Goal: Task Accomplishment & Management: Use online tool/utility

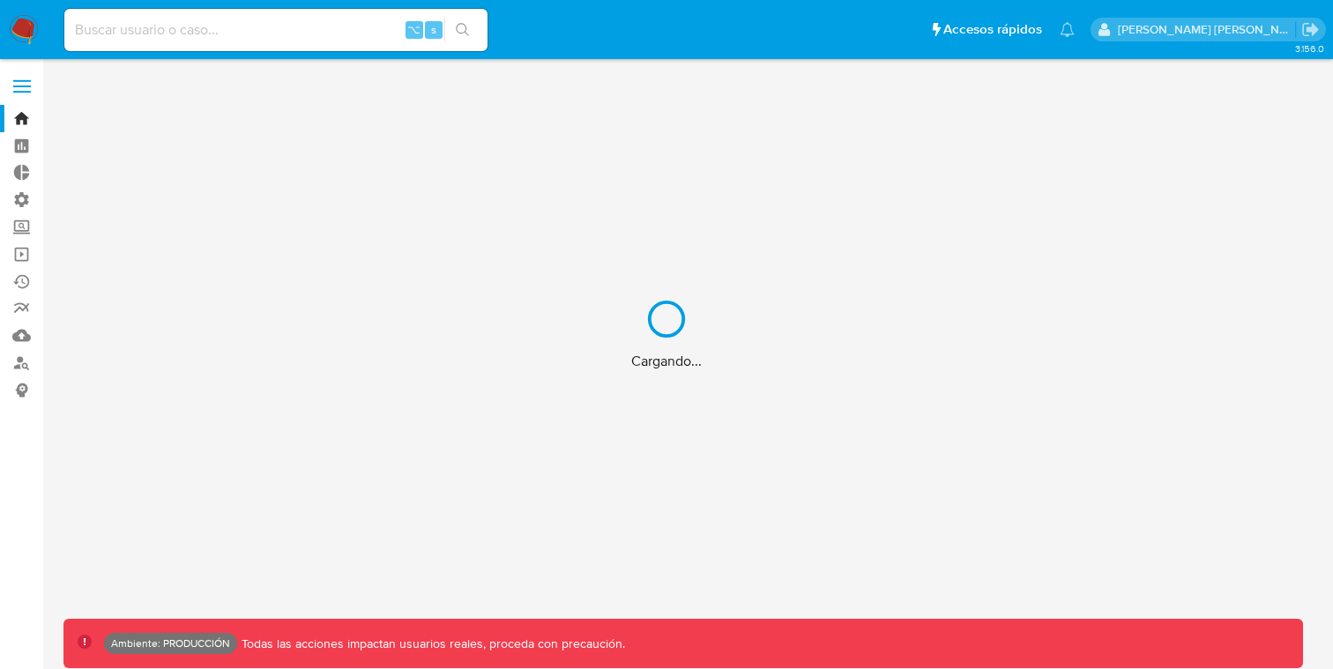
click at [18, 89] on div "Cargando..." at bounding box center [666, 334] width 1333 height 669
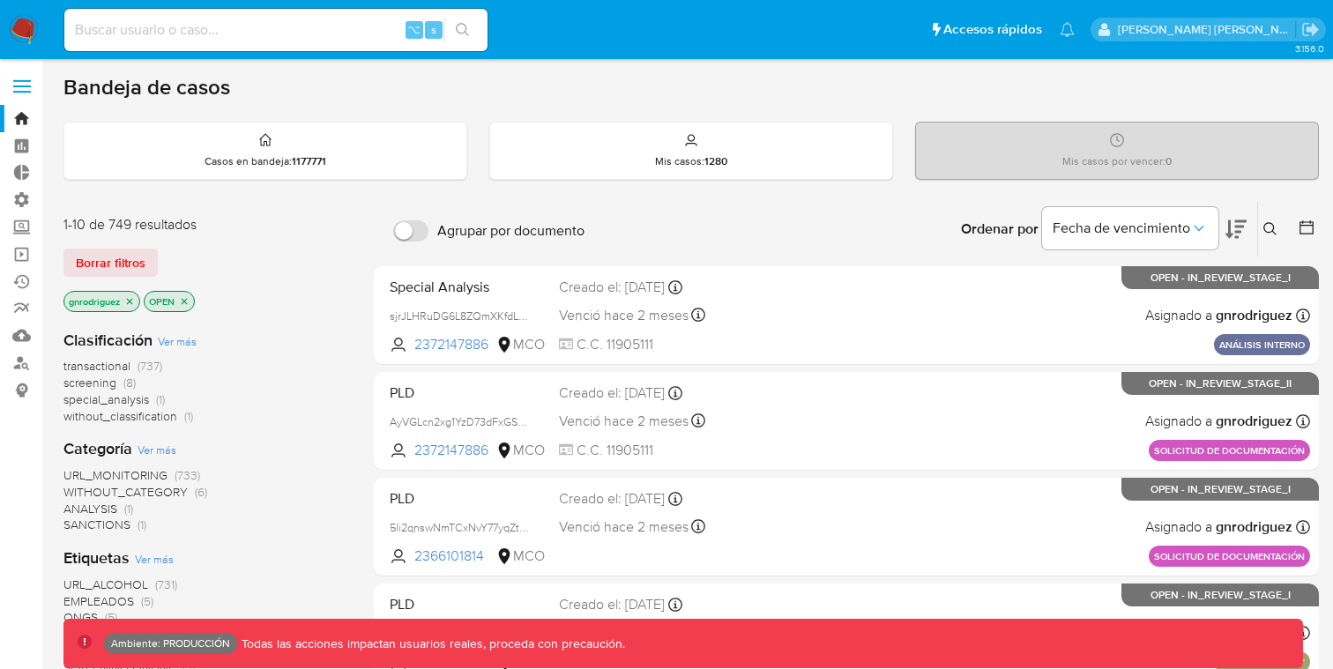
click at [20, 89] on label at bounding box center [22, 86] width 44 height 37
click at [0, 0] on input "checkbox" at bounding box center [0, 0] width 0 height 0
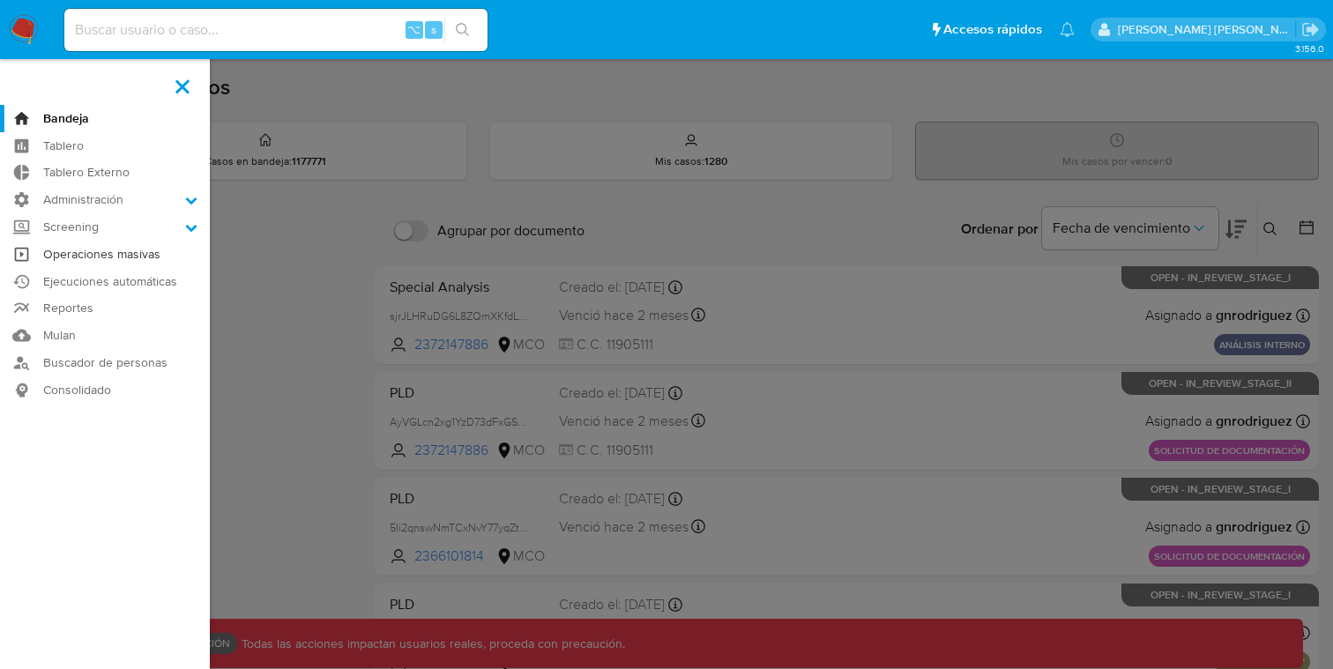
click at [77, 262] on link "Operaciones masivas" at bounding box center [105, 254] width 210 height 27
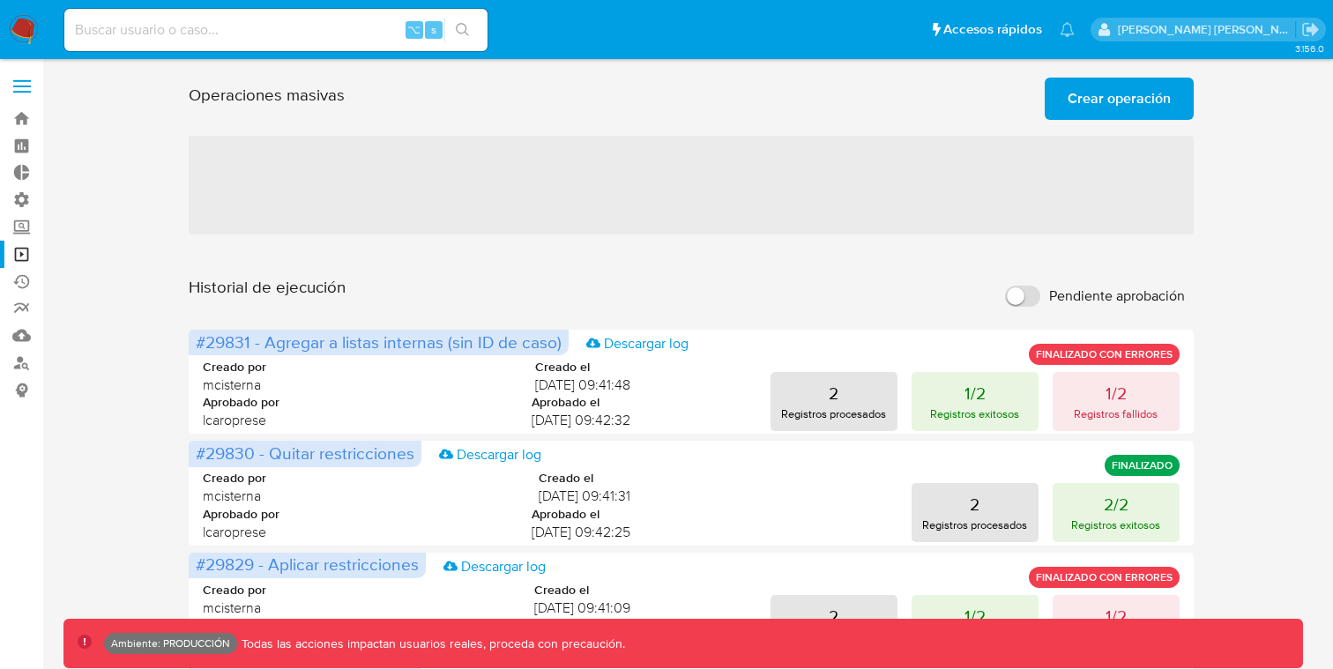
click at [1027, 297] on input "Pendiente aprobación" at bounding box center [1022, 296] width 35 height 21
checkbox input "true"
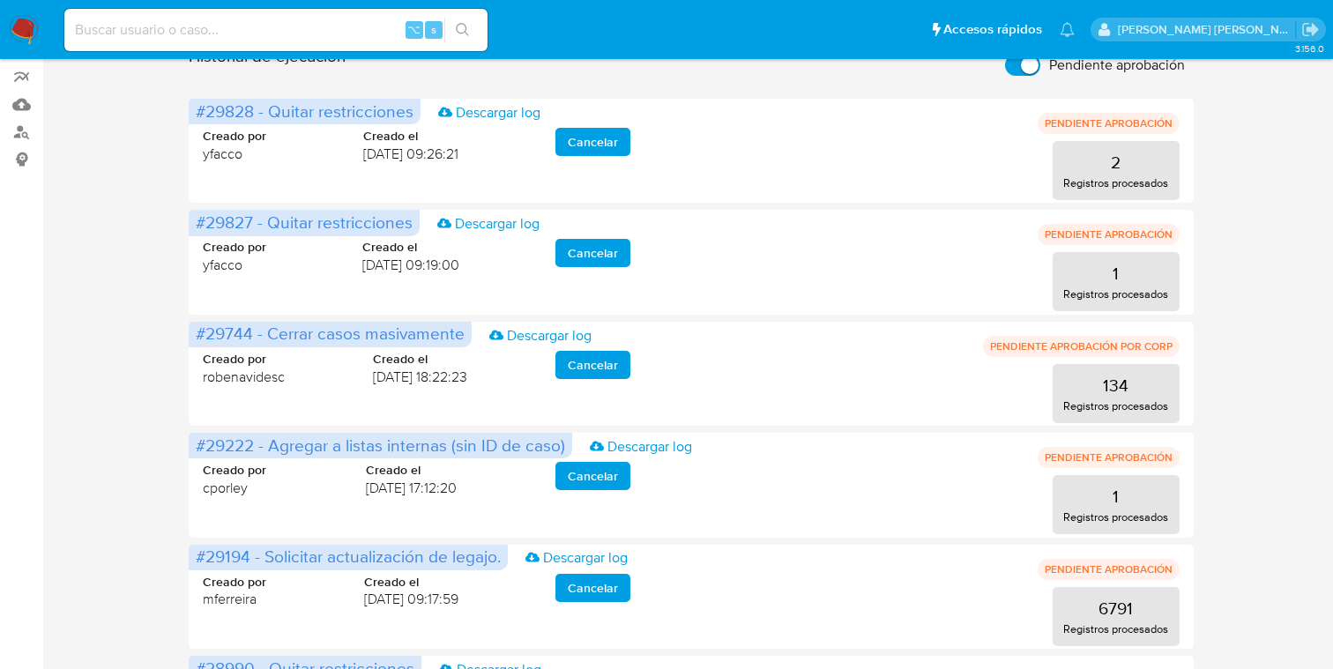
scroll to position [836, 0]
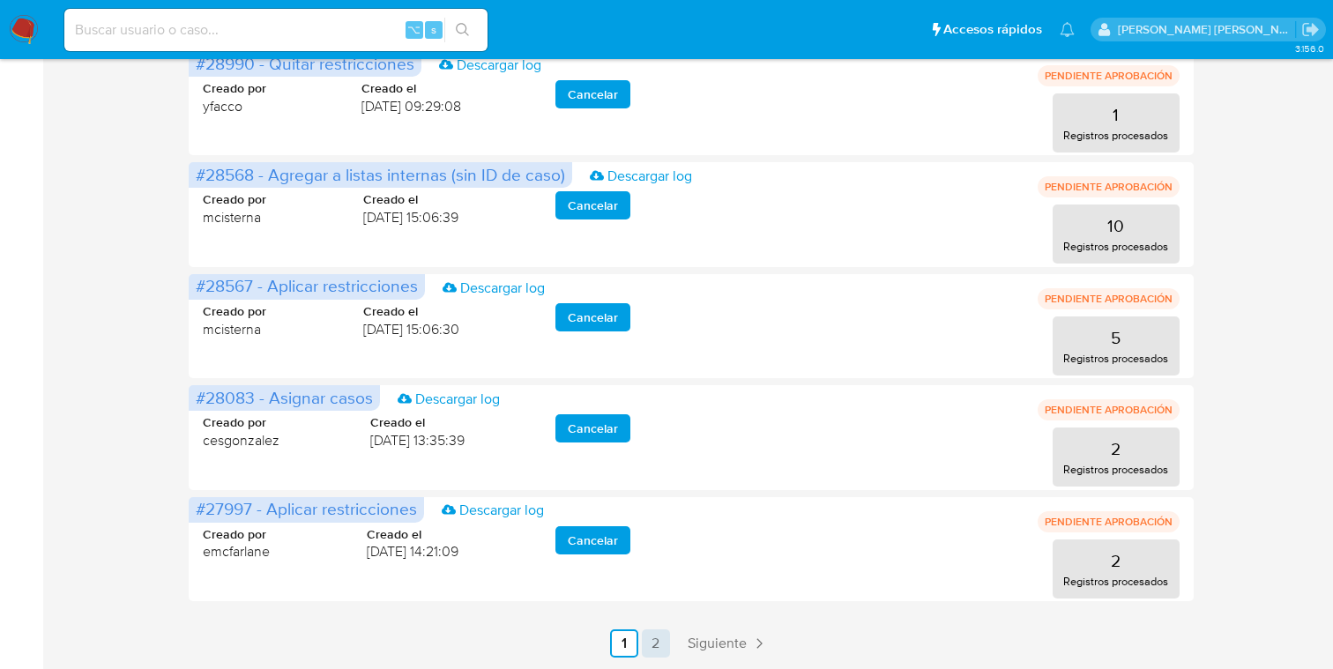
click at [645, 640] on link "2" at bounding box center [656, 644] width 28 height 28
click at [708, 640] on span "Siguiente" at bounding box center [717, 644] width 59 height 14
click at [617, 649] on link "1" at bounding box center [624, 644] width 28 height 28
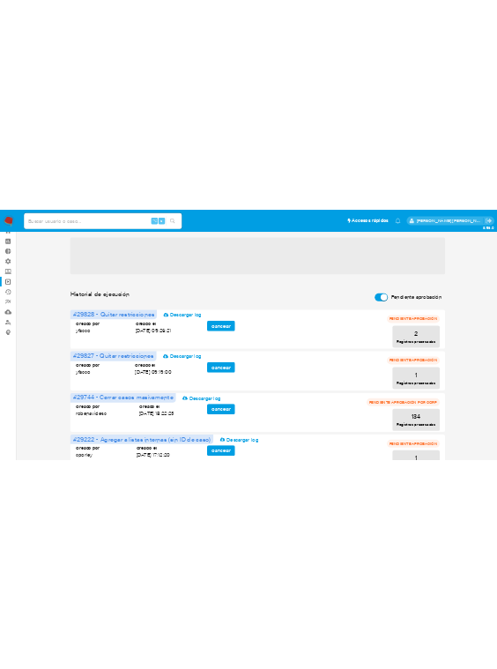
scroll to position [0, 0]
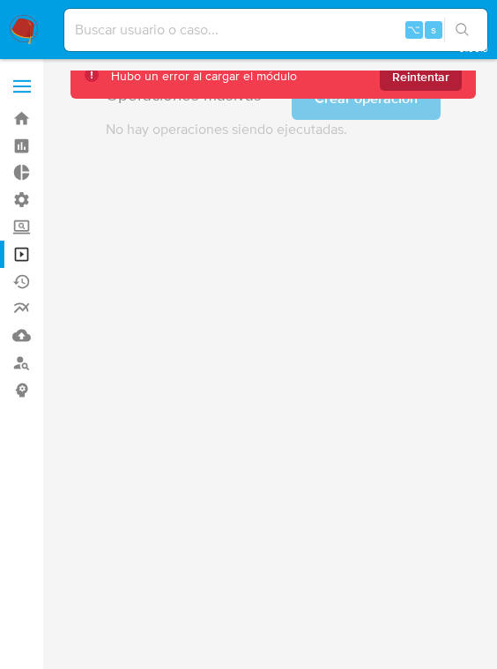
click at [432, 91] on span "Reintentar" at bounding box center [420, 77] width 57 height 28
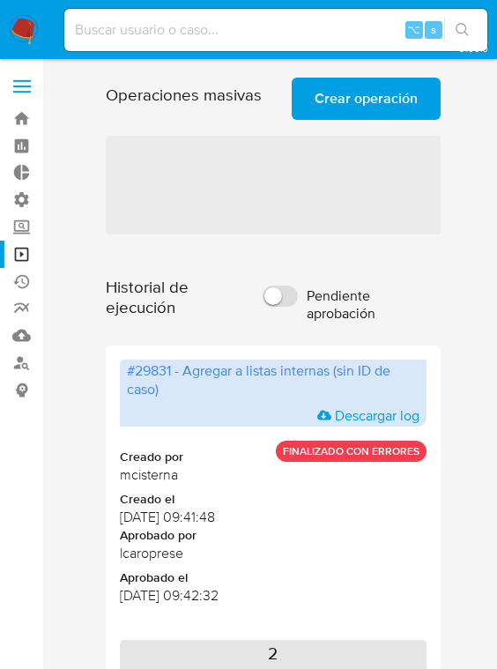
click at [298, 307] on input "Pendiente aprobación" at bounding box center [280, 296] width 35 height 21
checkbox input "true"
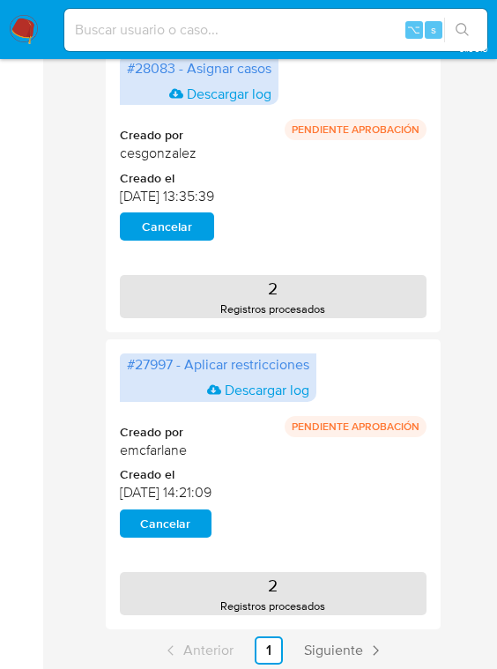
scroll to position [2755, 0]
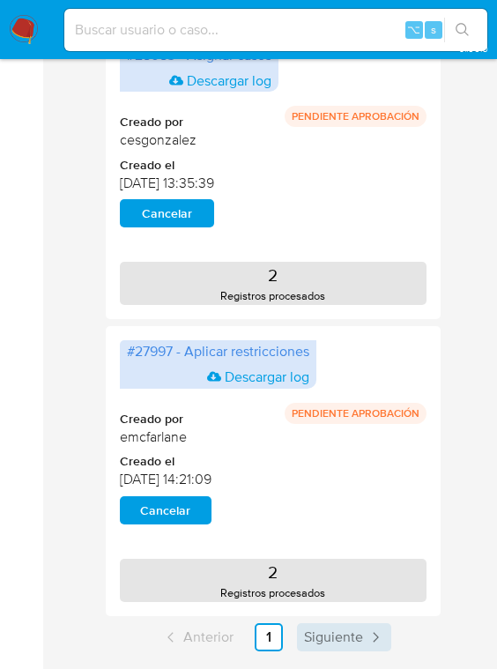
click at [309, 639] on span "Siguiente" at bounding box center [333, 637] width 59 height 14
click at [322, 634] on span "Siguiente" at bounding box center [333, 637] width 59 height 14
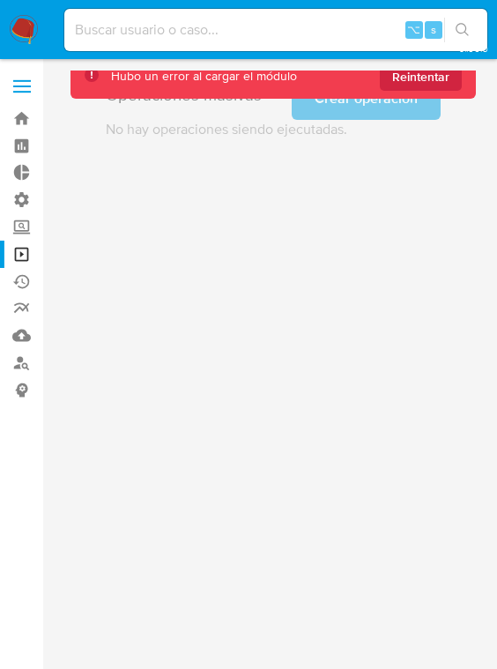
scroll to position [0, 0]
